Goal: Transaction & Acquisition: Purchase product/service

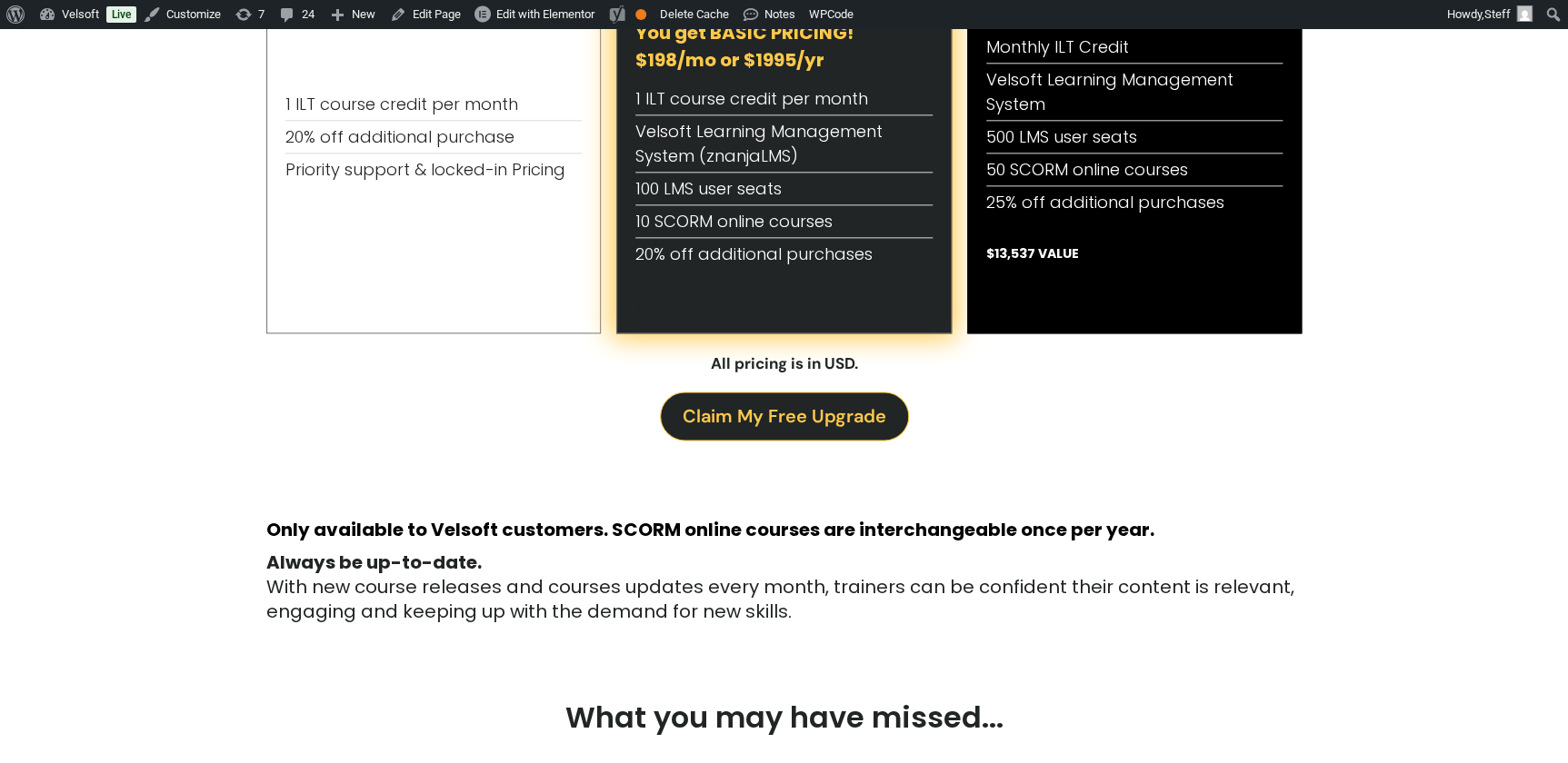
click at [809, 407] on span "Claim My Free Upgrade" at bounding box center [784, 416] width 203 height 29
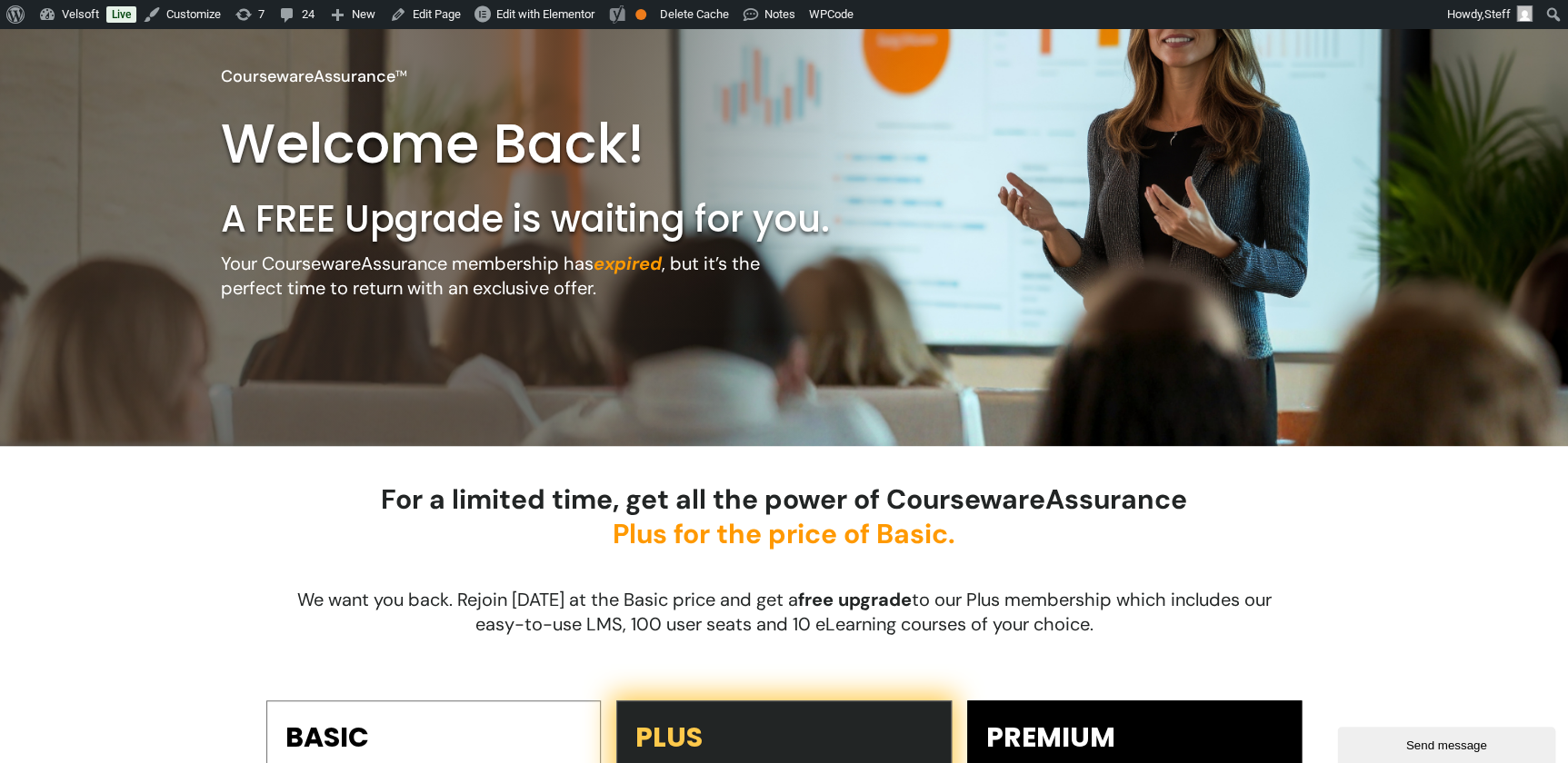
scroll to position [495, 0]
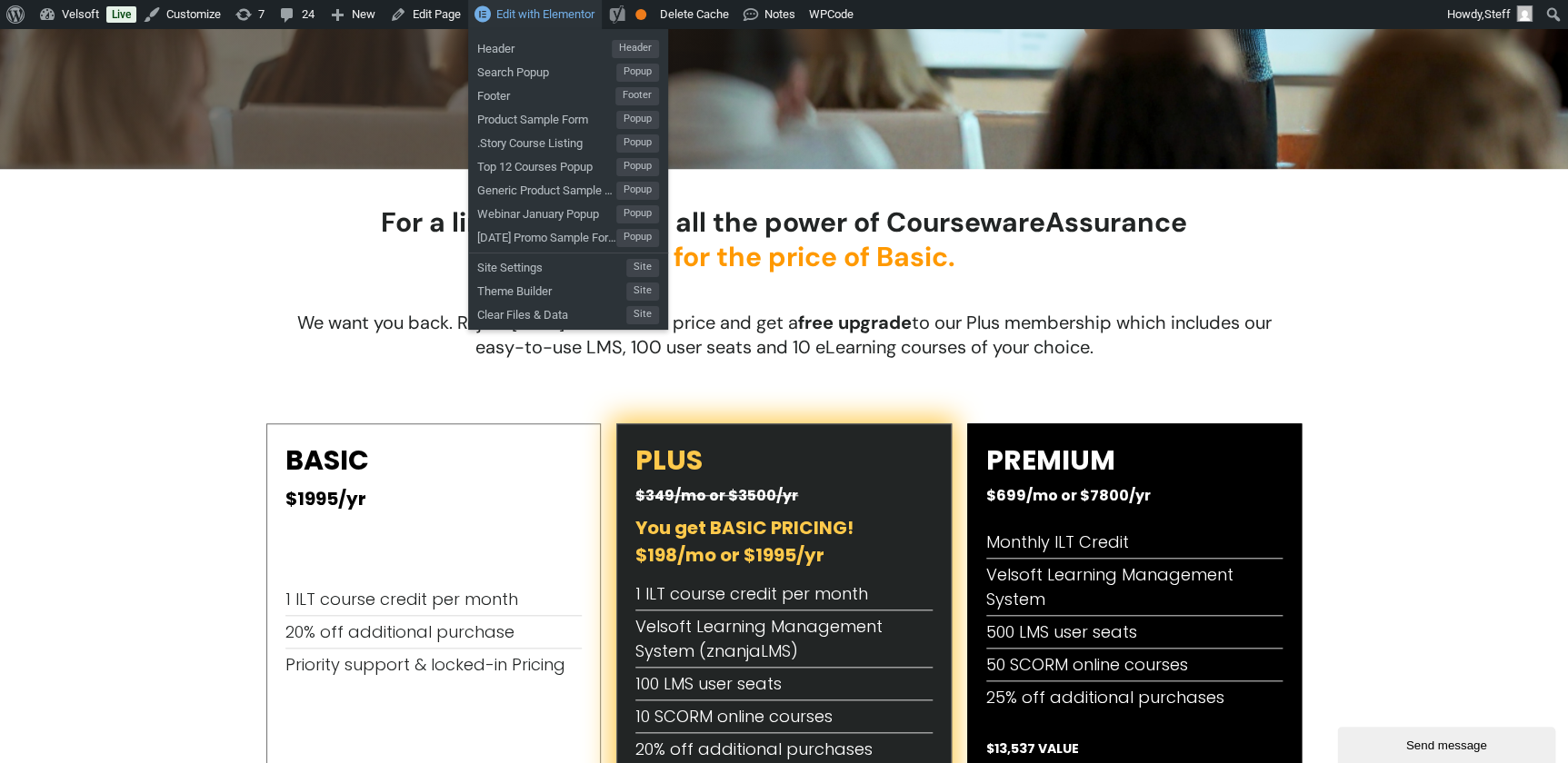
click at [533, 15] on span "Edit with Elementor" at bounding box center [544, 14] width 98 height 14
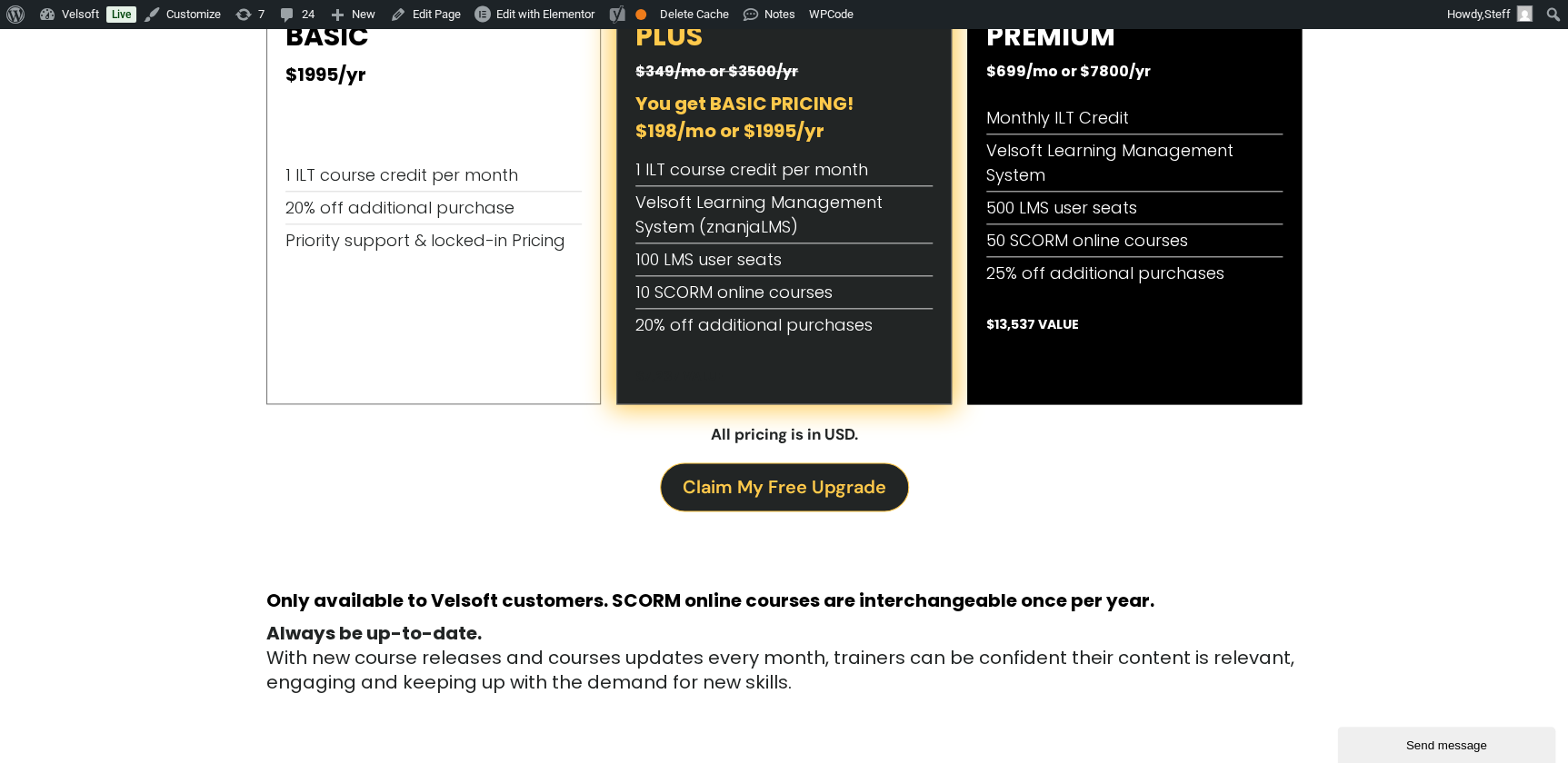
scroll to position [990, 0]
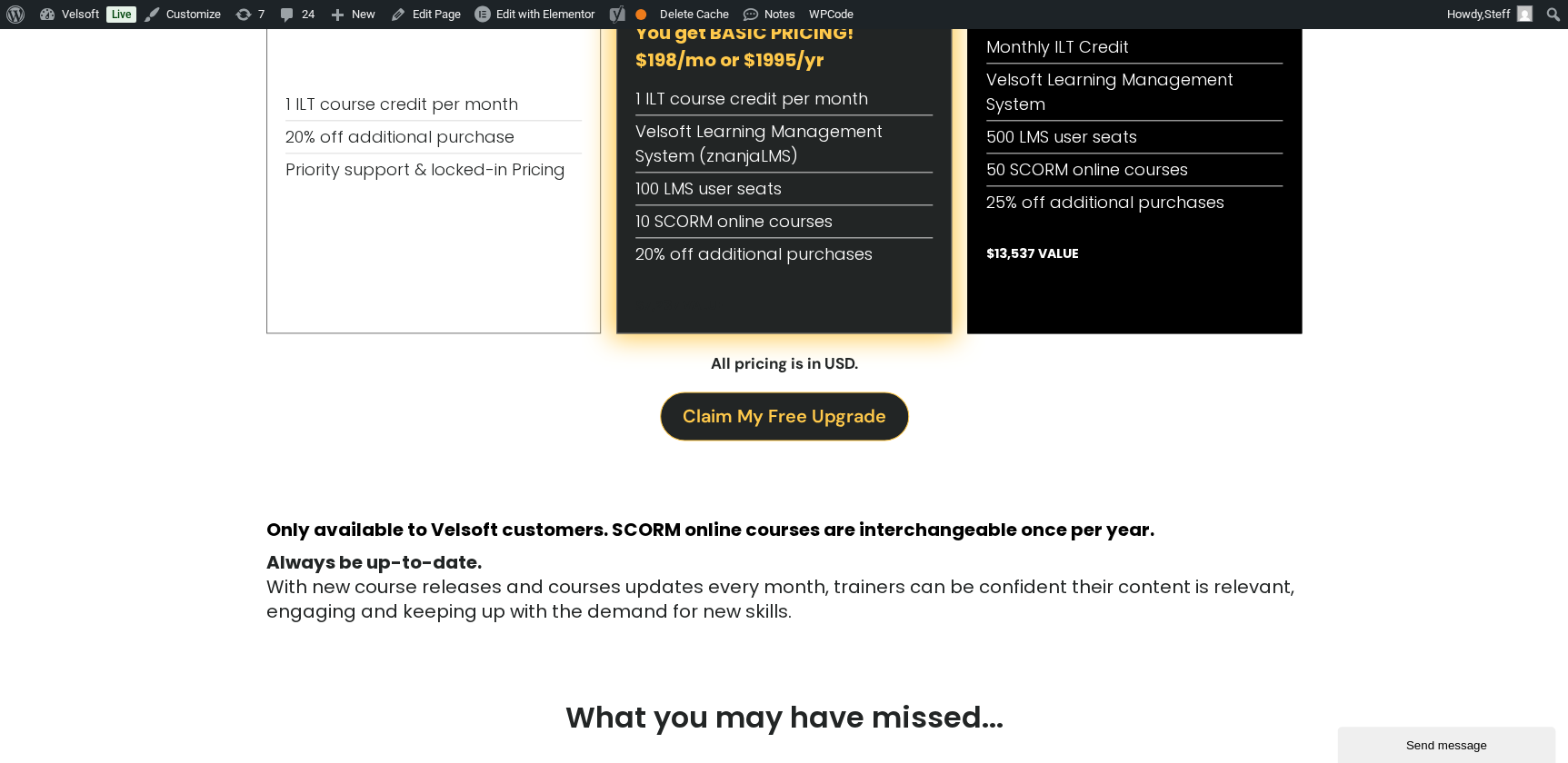
click at [796, 403] on span "Claim My Free Upgrade" at bounding box center [784, 416] width 203 height 29
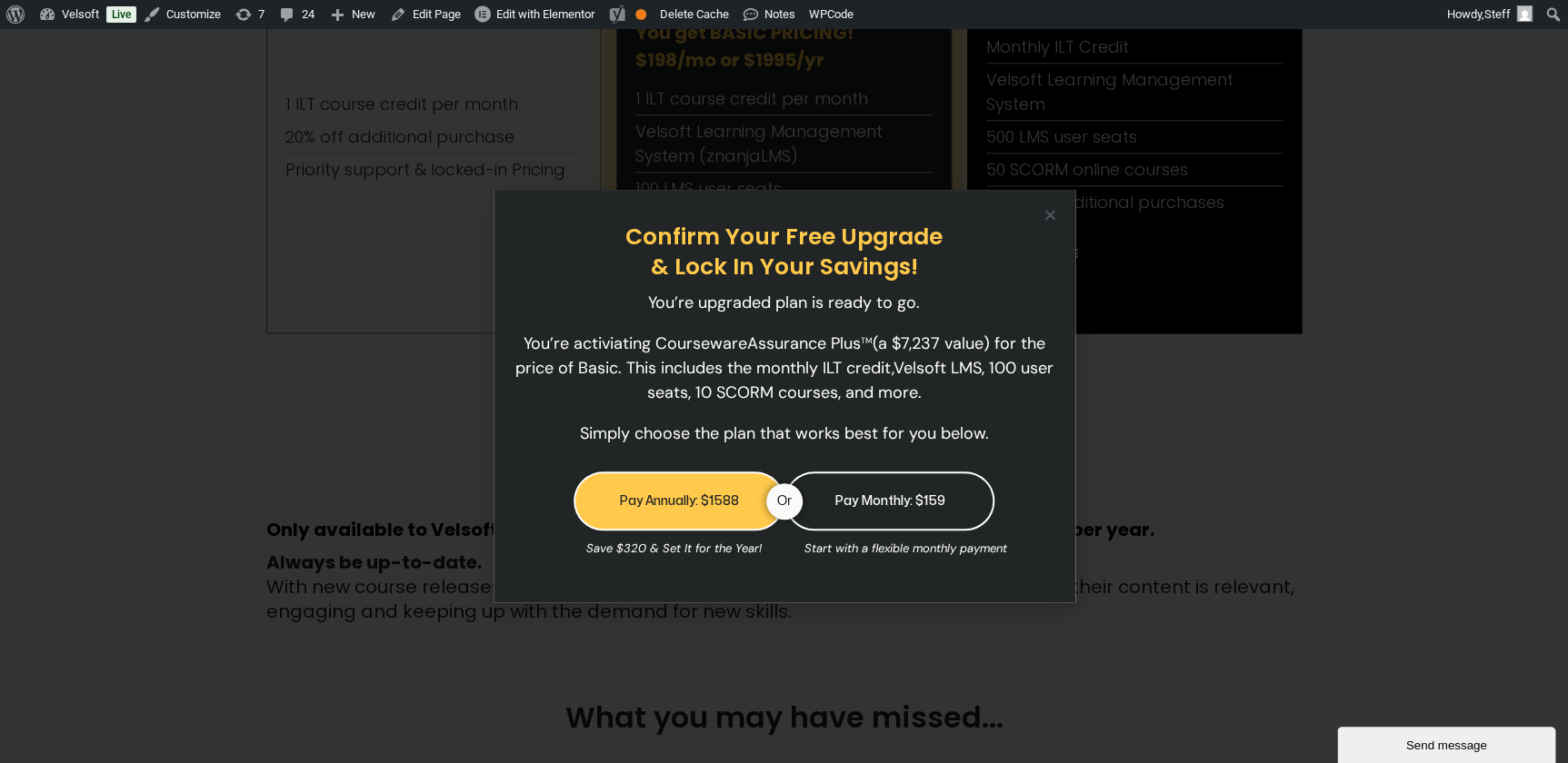
drag, startPoint x: 681, startPoint y: 490, endPoint x: 798, endPoint y: 475, distance: 118.0
click at [681, 489] on link "Pay Annually: $1588" at bounding box center [679, 501] width 211 height 59
